Goal: Task Accomplishment & Management: Use online tool/utility

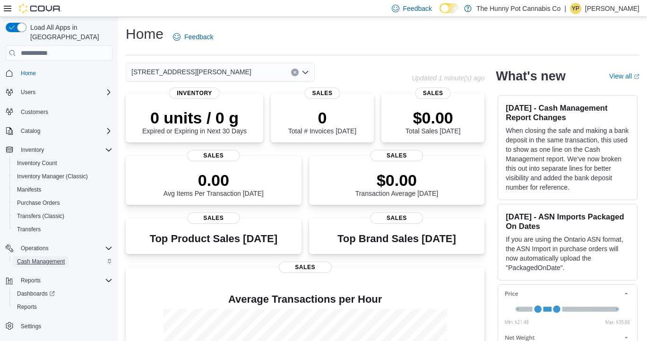
click at [51, 258] on span "Cash Management" at bounding box center [41, 262] width 48 height 8
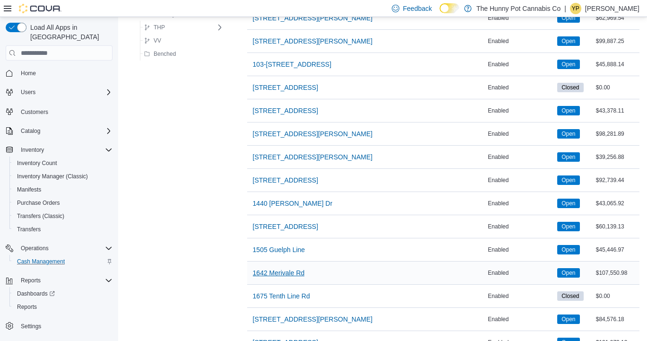
scroll to position [127, 0]
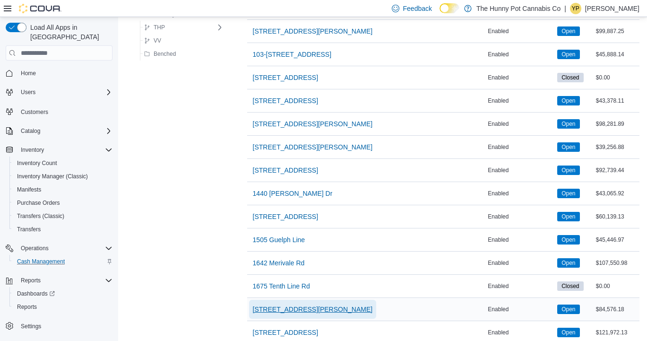
click at [266, 303] on span "1899 Brock Rd" at bounding box center [313, 309] width 120 height 19
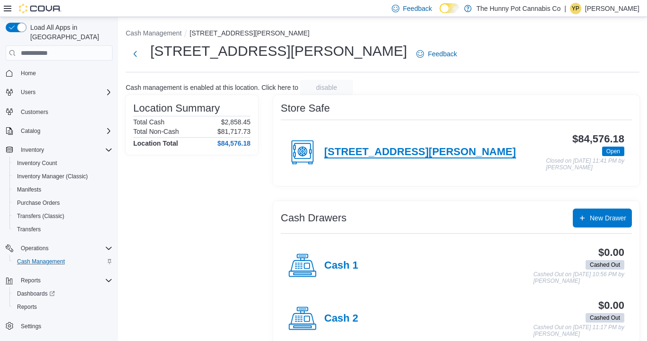
click at [352, 151] on h4 "1899 Brock Rd" at bounding box center [420, 152] width 192 height 12
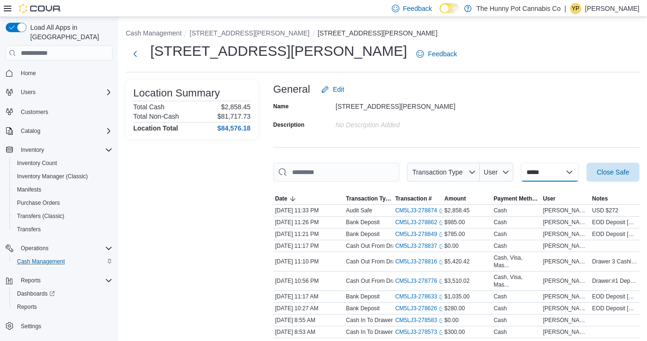
click at [546, 167] on select "**********" at bounding box center [550, 172] width 58 height 19
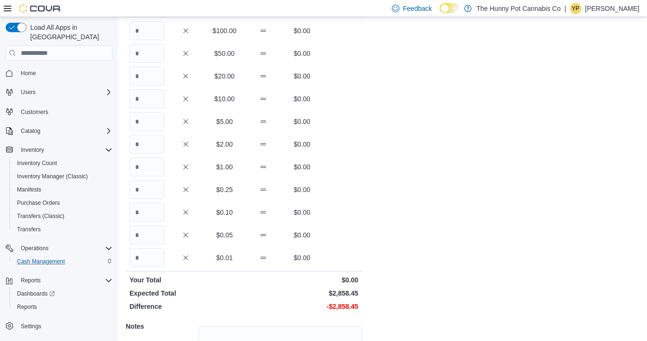
scroll to position [73, 0]
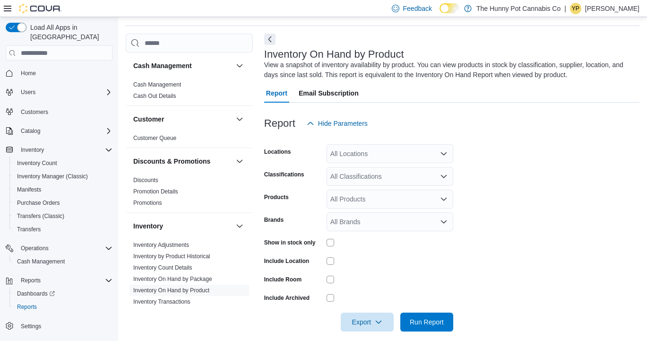
scroll to position [32, 0]
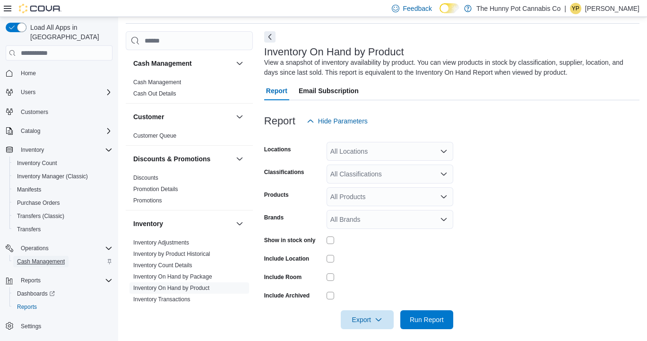
click at [35, 258] on span "Cash Management" at bounding box center [41, 262] width 48 height 8
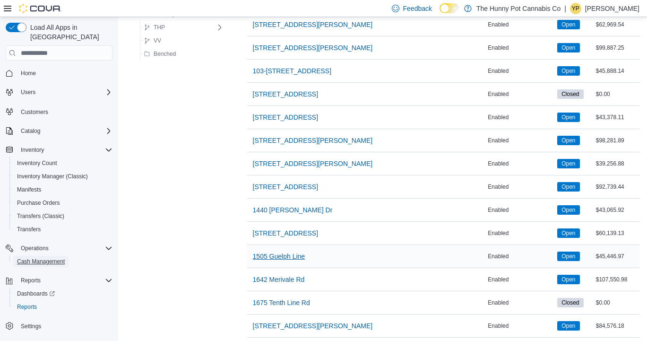
scroll to position [129, 0]
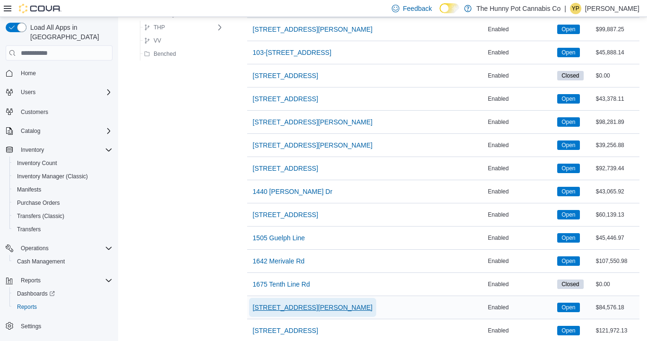
click at [269, 305] on span "1899 Brock Rd" at bounding box center [313, 307] width 120 height 9
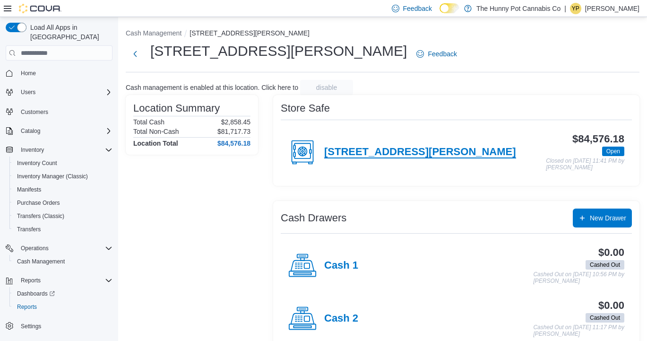
click at [374, 155] on h4 "1899 Brock Rd" at bounding box center [420, 152] width 192 height 12
